Goal: Task Accomplishment & Management: Use online tool/utility

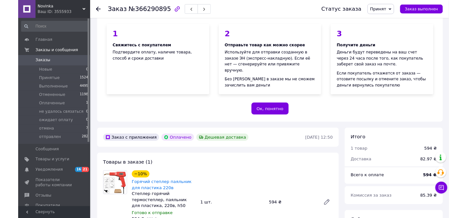
scroll to position [93, 0]
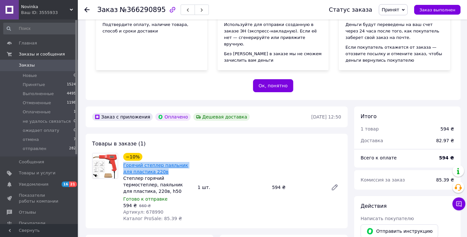
drag, startPoint x: 157, startPoint y: 169, endPoint x: 123, endPoint y: 167, distance: 34.1
click at [123, 167] on span "Горячий степлер паяльник для пластика 220в" at bounding box center [157, 168] width 69 height 13
copy link "Горячий степлер паяльник для пластика 220в"
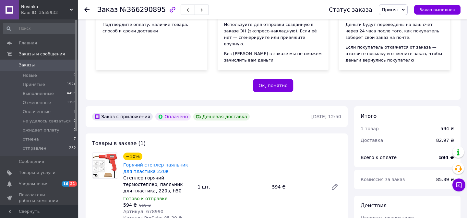
click at [48, 3] on div "Novinka Ваш ID: 3555933" at bounding box center [48, 9] width 59 height 19
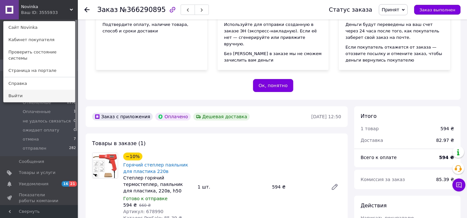
click at [18, 90] on link "Выйти" at bounding box center [39, 96] width 71 height 12
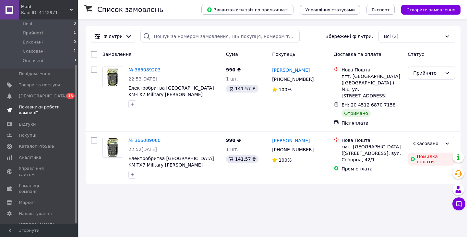
scroll to position [58, 0]
click at [41, 169] on span "Управління сайтом" at bounding box center [39, 171] width 41 height 12
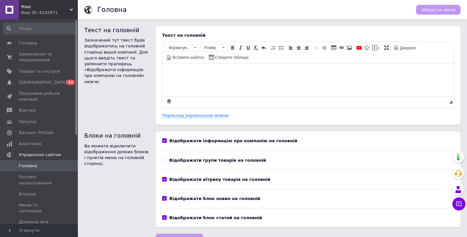
click at [53, 10] on div "Ваш ID: 4142971" at bounding box center [49, 13] width 57 height 6
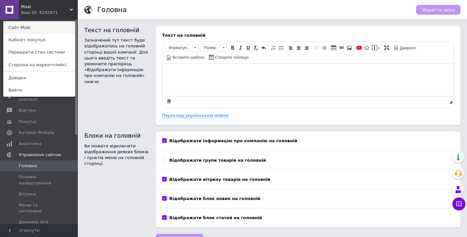
click at [35, 30] on link "Сайт Маві" at bounding box center [39, 27] width 71 height 12
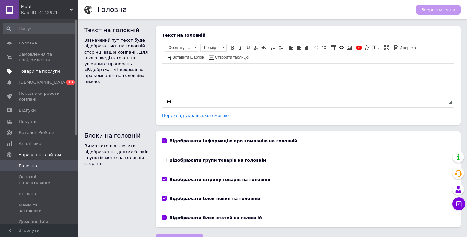
click at [43, 73] on span "Товари та послуги" at bounding box center [39, 71] width 41 height 6
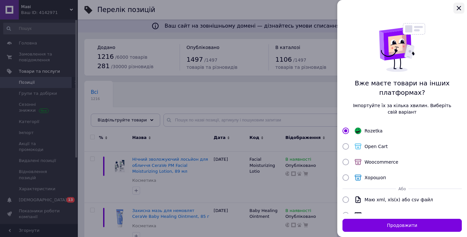
click at [454, 7] on button "Закрыть" at bounding box center [459, 8] width 11 height 11
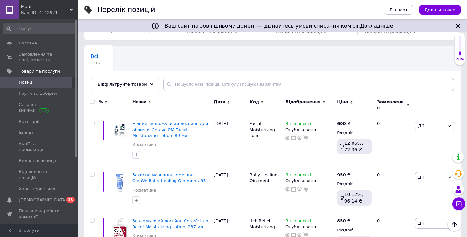
scroll to position [14, 0]
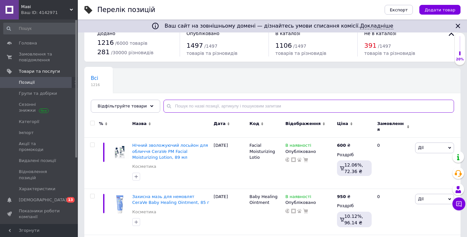
click at [311, 108] on input "text" at bounding box center [309, 106] width 291 height 13
paste input "формат 1920×600"
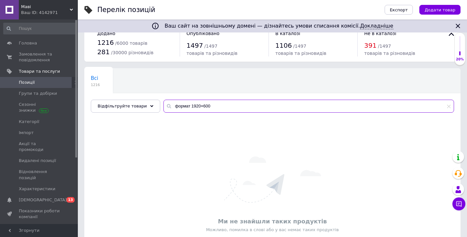
click at [255, 111] on input "формат 1920×600" at bounding box center [309, 106] width 291 height 13
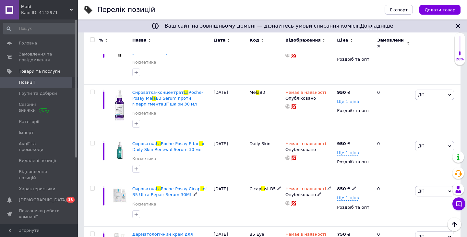
scroll to position [1008, 0]
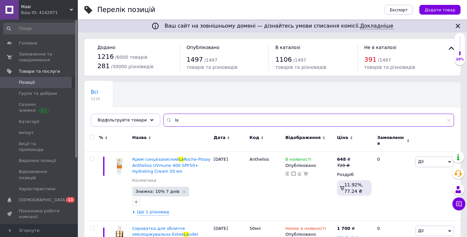
click at [192, 117] on input "la" at bounding box center [309, 120] width 291 height 13
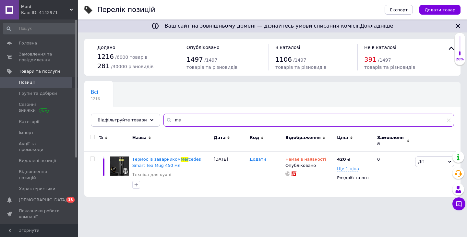
type input "m"
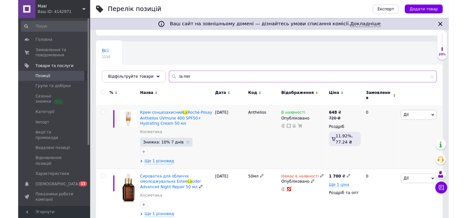
scroll to position [36, 0]
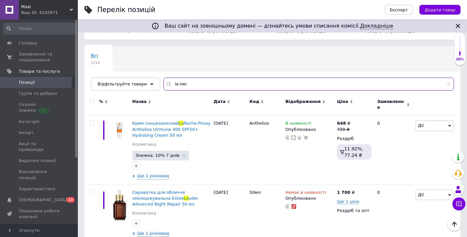
click at [197, 87] on input "la mer" at bounding box center [309, 84] width 291 height 13
type input "la mer"
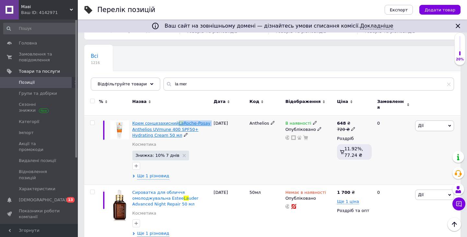
drag, startPoint x: 211, startPoint y: 120, endPoint x: 177, endPoint y: 117, distance: 34.2
click at [177, 117] on div "Крем сонцезахисний La Roche-Posay Anthelios UVmune 400 SPF50+ Hydrating Cream 5…" at bounding box center [171, 149] width 81 height 69
copy span "La Roche-Posay"
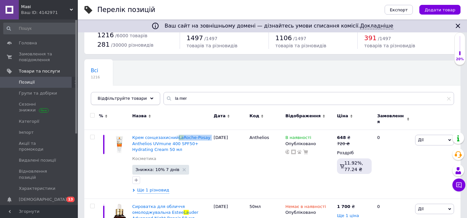
scroll to position [24, 0]
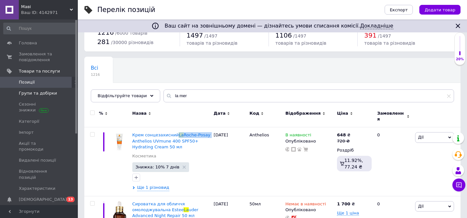
click at [43, 95] on span "Групи та добірки" at bounding box center [38, 94] width 38 height 6
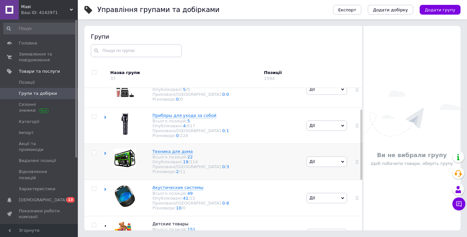
scroll to position [41, 0]
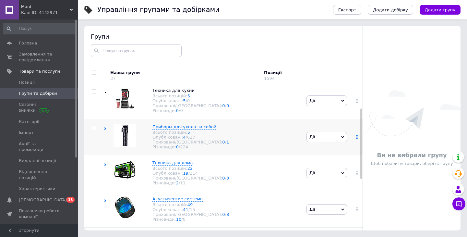
click at [356, 136] on icon at bounding box center [357, 137] width 4 height 4
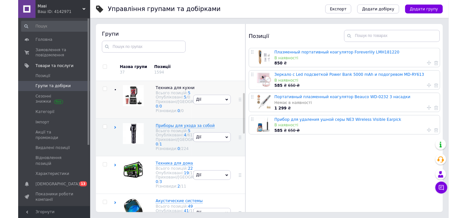
scroll to position [0, 0]
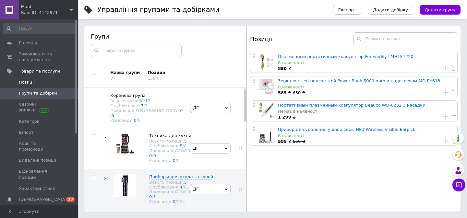
click at [39, 80] on span "Позиції" at bounding box center [39, 82] width 41 height 6
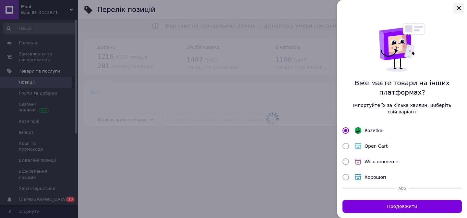
click at [459, 8] on icon "Закрыть" at bounding box center [459, 8] width 4 height 4
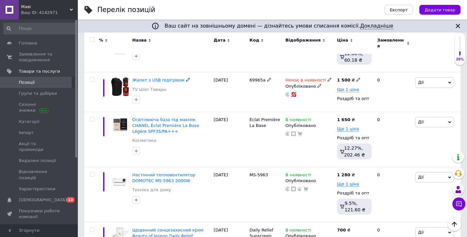
scroll to position [992, 0]
